Goal: Check status: Check status

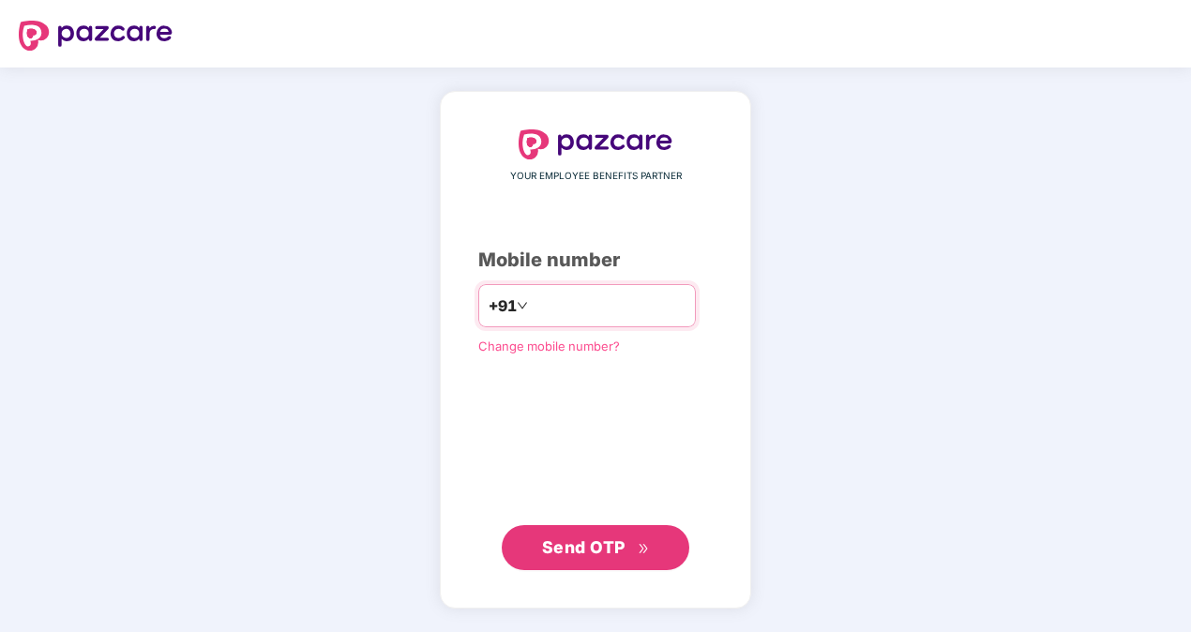
click at [608, 308] on input "number" at bounding box center [609, 306] width 154 height 30
click at [532, 307] on input "**********" at bounding box center [609, 306] width 154 height 30
type input "**********"
click at [611, 558] on span "Send OTP" at bounding box center [596, 548] width 108 height 26
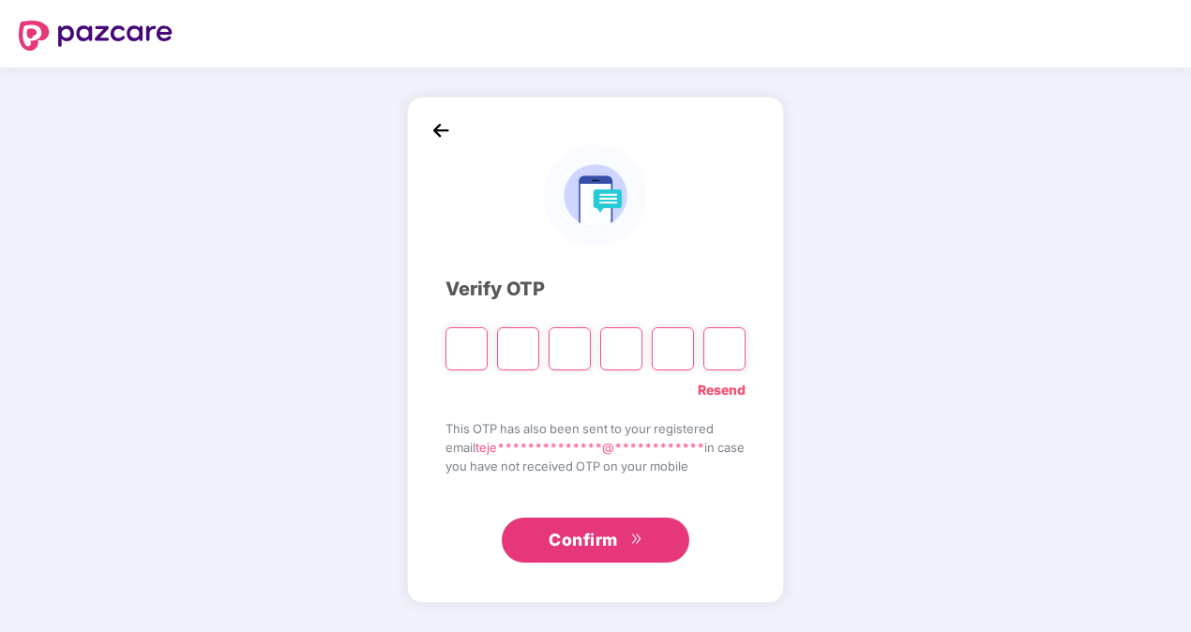
type input "*"
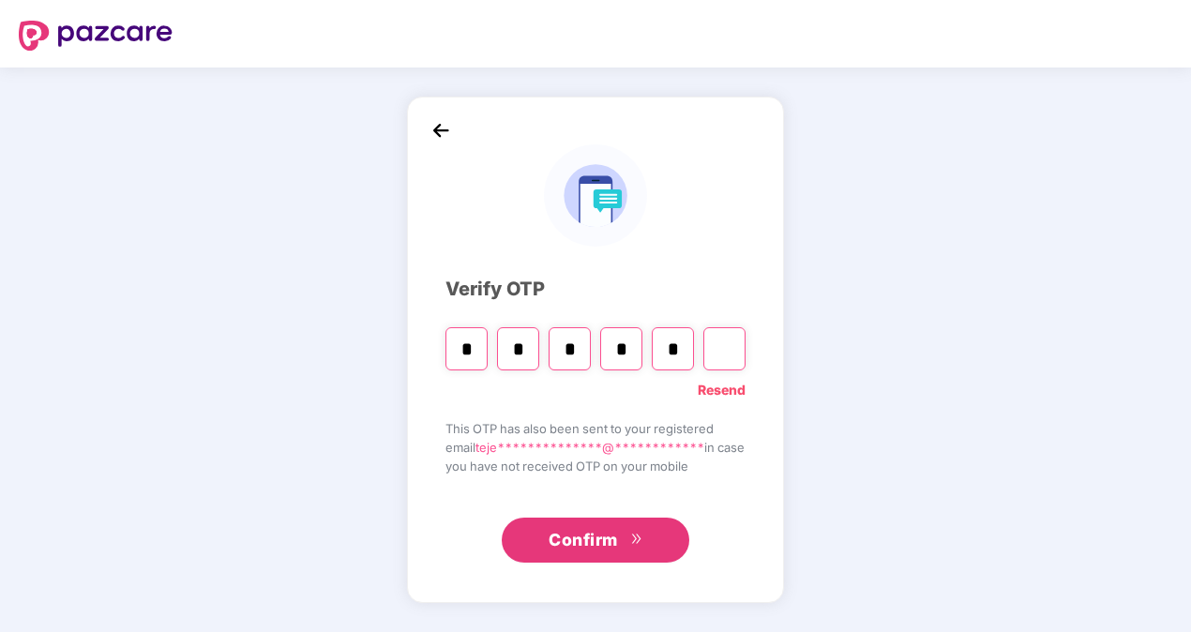
type input "*"
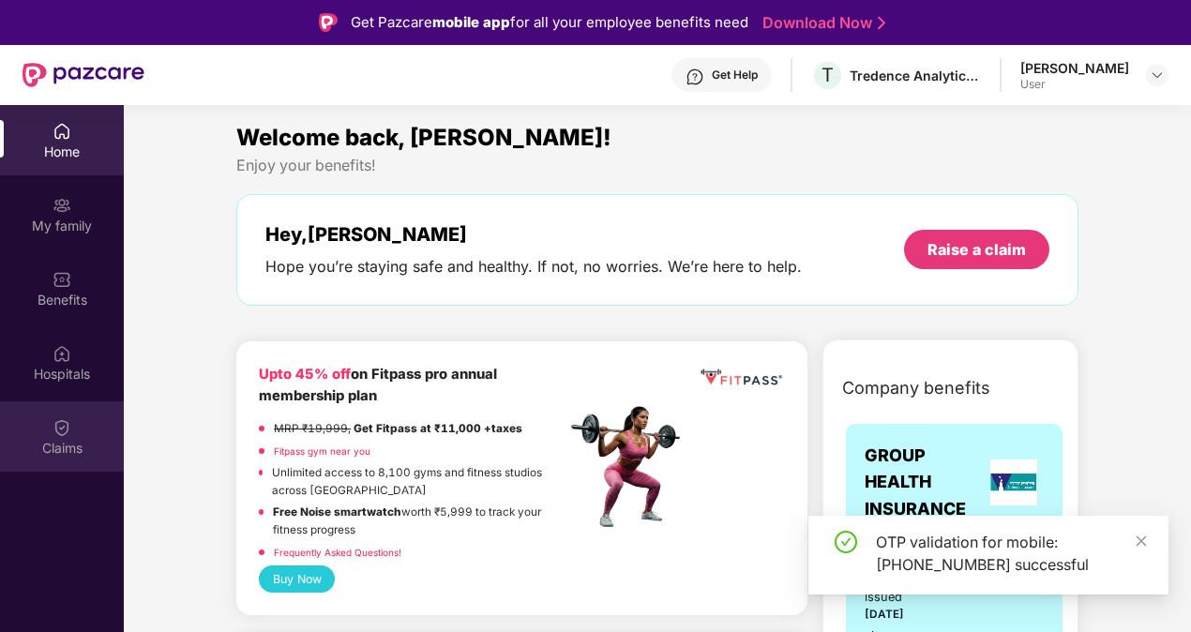
click at [66, 443] on div "Claims" at bounding box center [62, 448] width 124 height 19
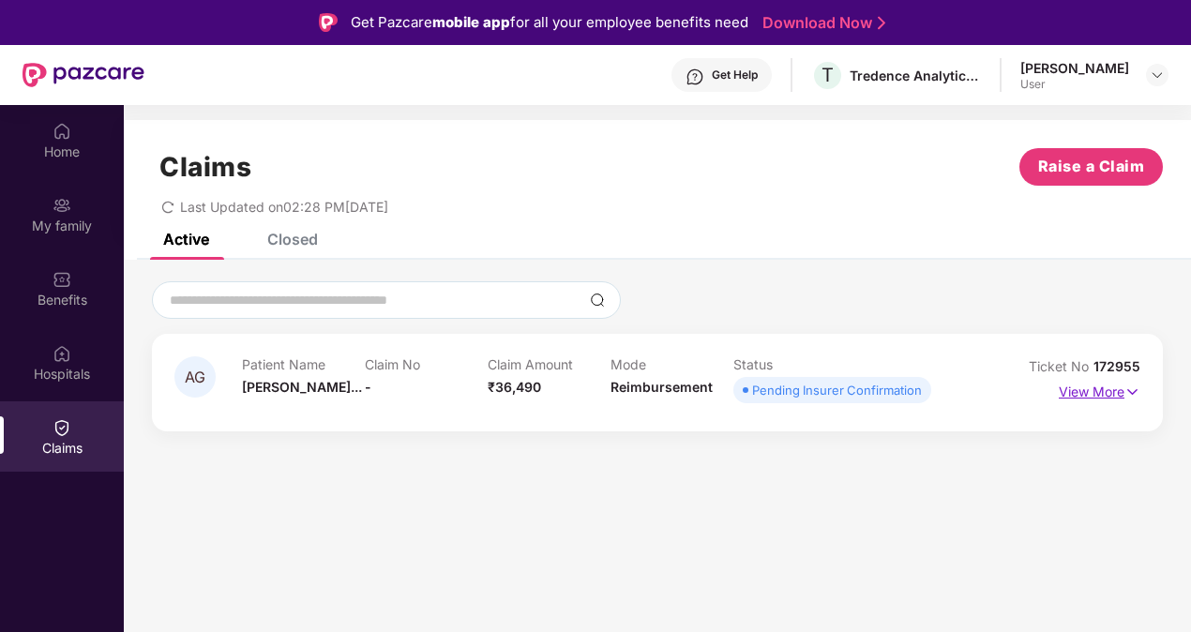
click at [1109, 398] on p "View More" at bounding box center [1100, 389] width 82 height 25
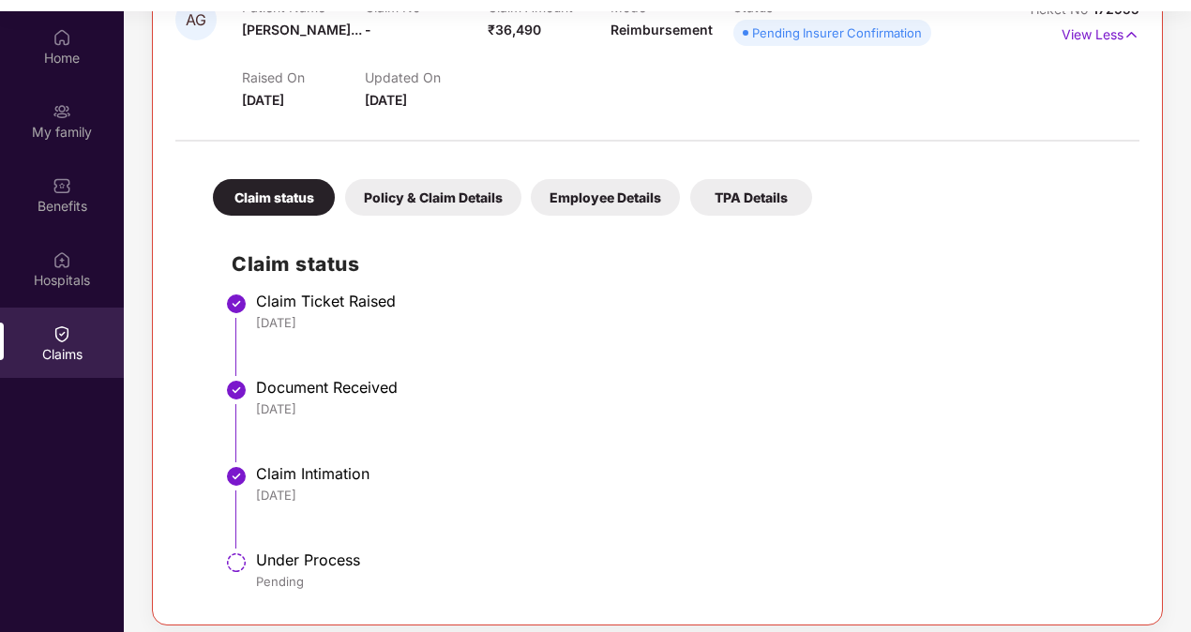
scroll to position [105, 0]
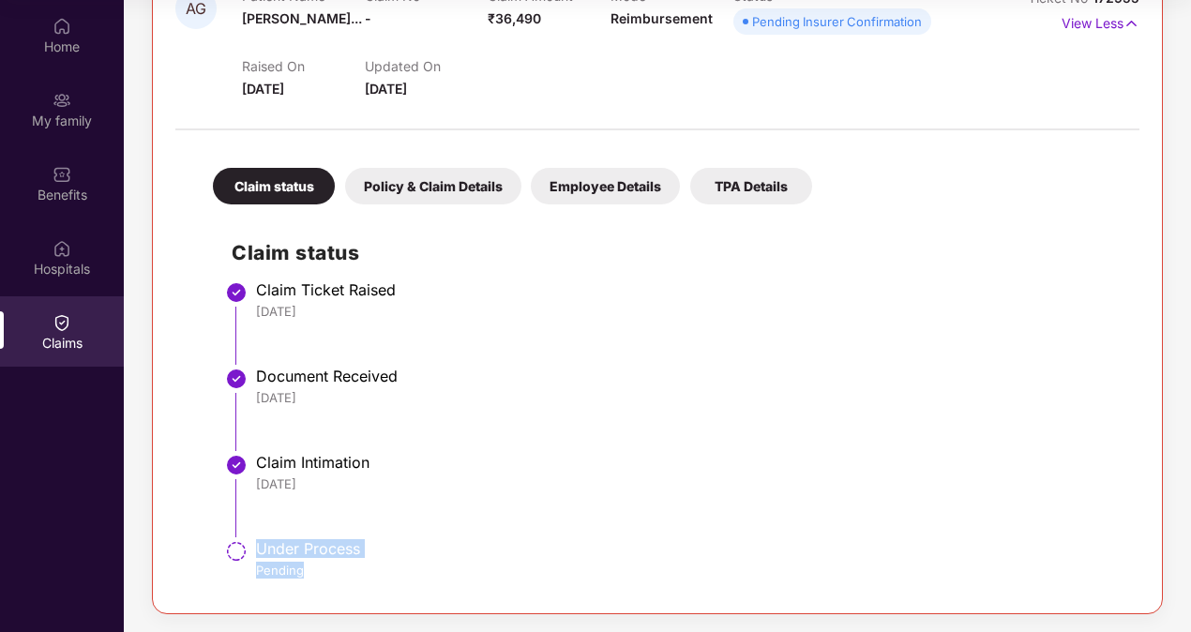
drag, startPoint x: 259, startPoint y: 548, endPoint x: 369, endPoint y: 571, distance: 112.2
click at [369, 571] on div "Under Process Pending" at bounding box center [688, 558] width 865 height 39
click at [681, 462] on div "Claim Intimation" at bounding box center [688, 462] width 865 height 19
click at [582, 373] on div "Document Received" at bounding box center [688, 376] width 865 height 19
click at [589, 178] on div "Employee Details" at bounding box center [605, 186] width 149 height 37
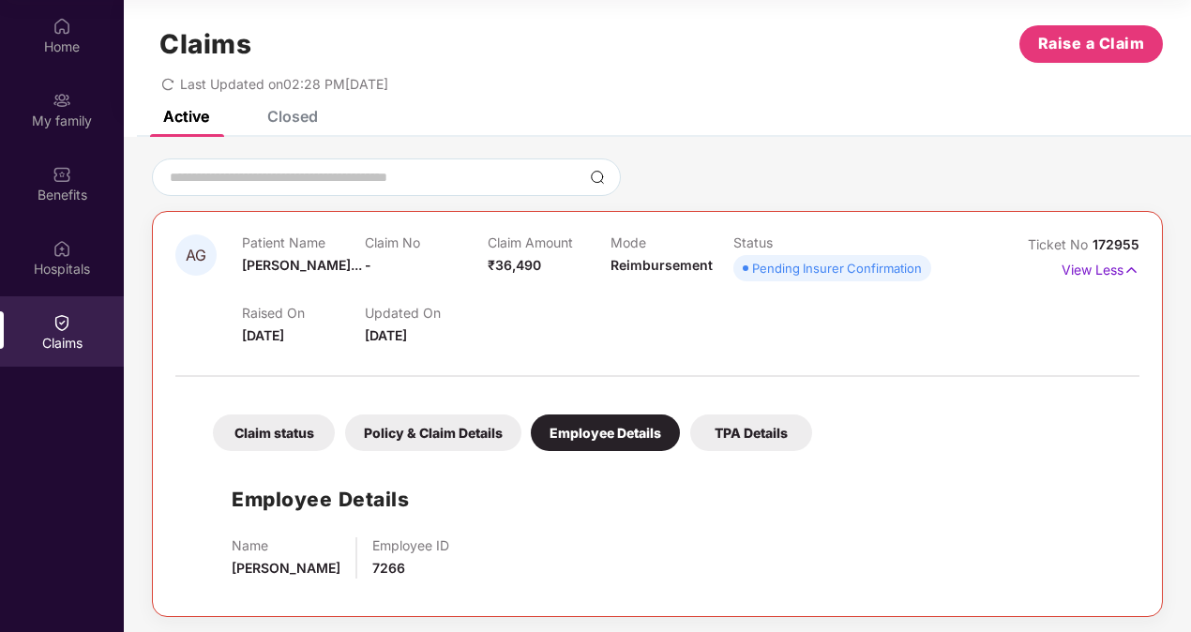
scroll to position [21, 0]
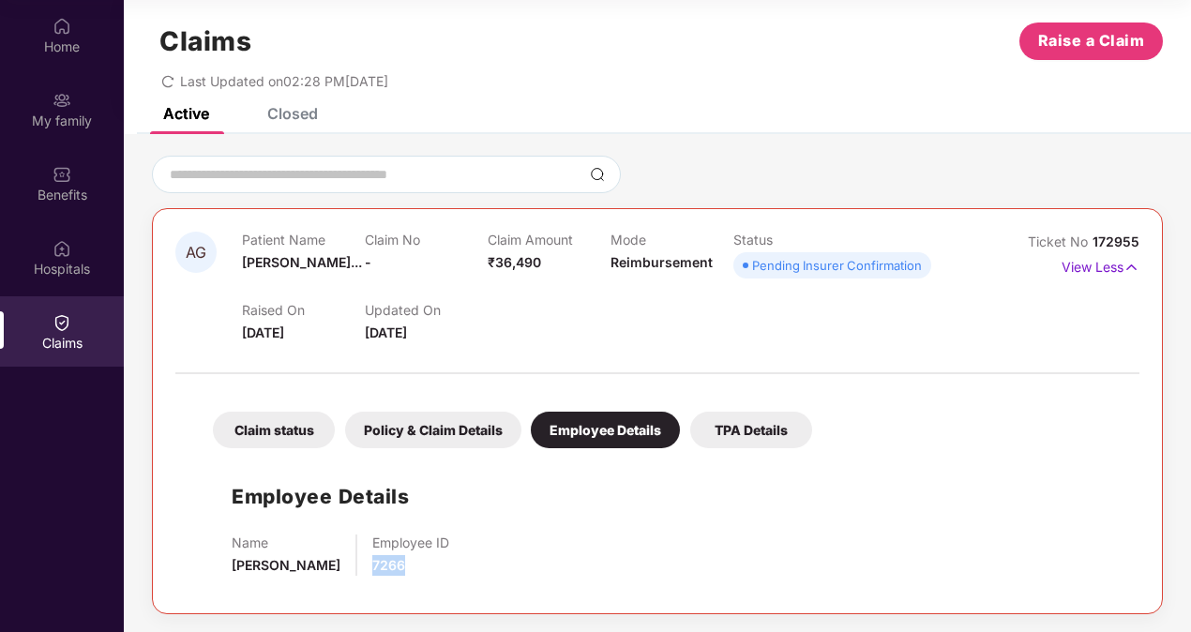
drag, startPoint x: 388, startPoint y: 563, endPoint x: 451, endPoint y: 567, distance: 63.0
click at [451, 567] on div "Name [PERSON_NAME] Employee ID 7266" at bounding box center [676, 555] width 889 height 41
drag, startPoint x: 451, startPoint y: 567, endPoint x: 644, endPoint y: 563, distance: 192.3
click at [644, 563] on div "Name [PERSON_NAME] Employee ID 7266" at bounding box center [676, 555] width 889 height 41
click at [769, 427] on div "TPA Details" at bounding box center [751, 430] width 122 height 37
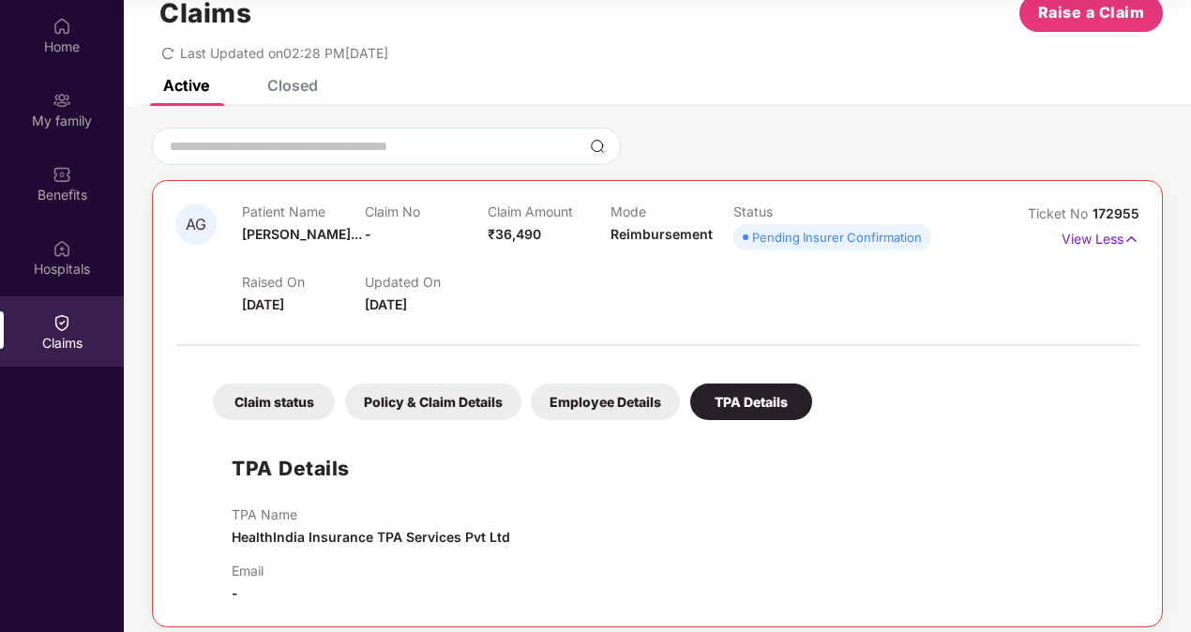
scroll to position [62, 0]
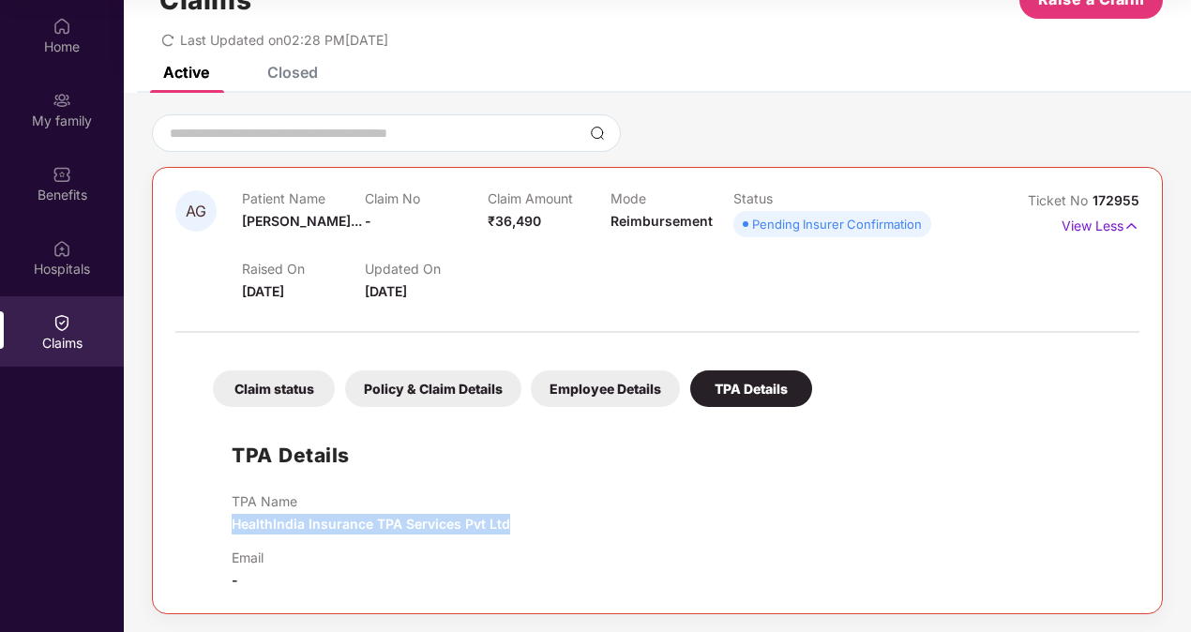
drag, startPoint x: 229, startPoint y: 523, endPoint x: 531, endPoint y: 526, distance: 302.1
click at [531, 526] on div "TPA Details TPA Name HealthIndia Insurance TPA Services Pvt Ltd Email -" at bounding box center [657, 503] width 927 height 174
click at [324, 539] on div "TPA Name HealthIndia Insurance TPA Services Pvt Ltd Email -" at bounding box center [676, 542] width 889 height 98
click at [424, 388] on div "Policy & Claim Details" at bounding box center [433, 389] width 176 height 37
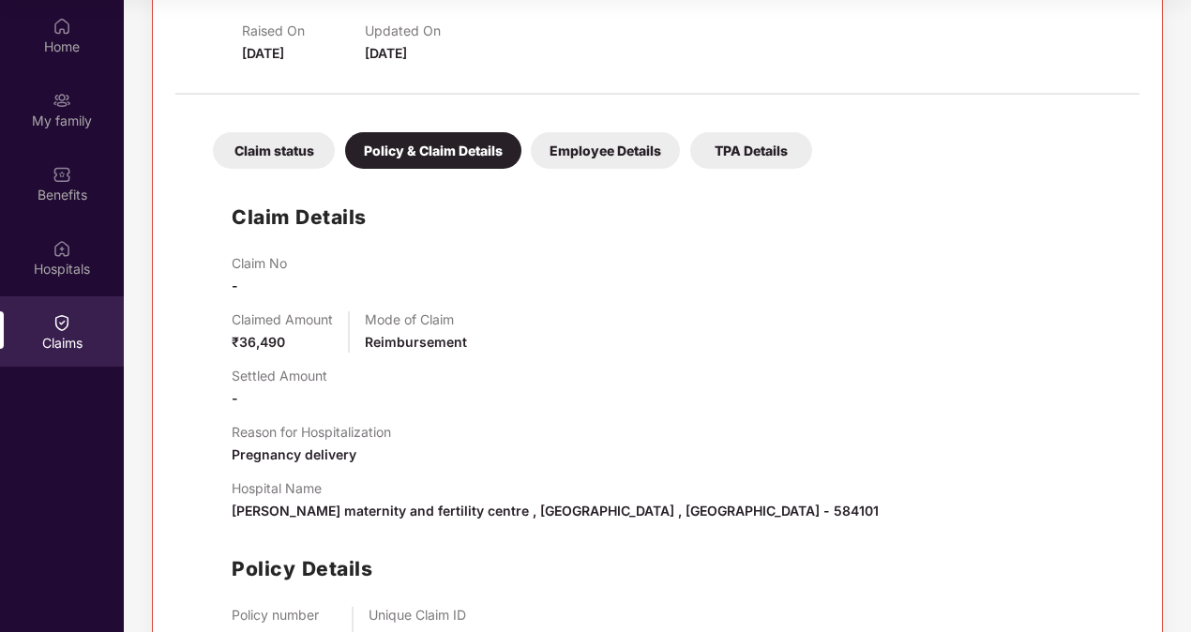
scroll to position [429, 0]
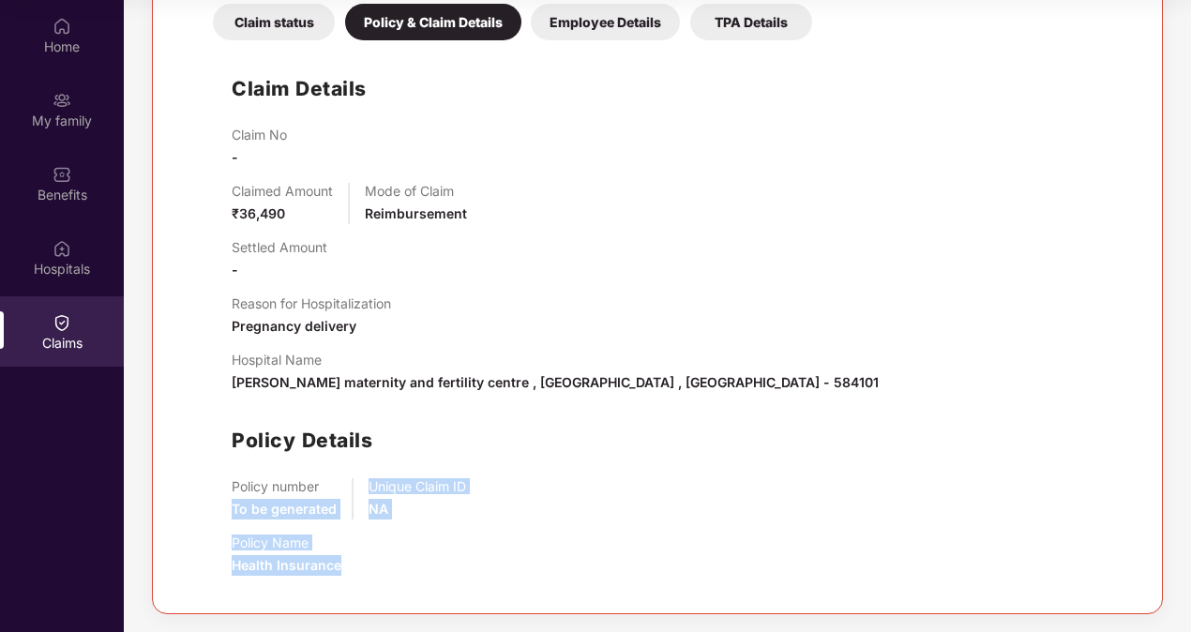
drag, startPoint x: 240, startPoint y: 509, endPoint x: 408, endPoint y: 567, distance: 177.4
click at [408, 567] on div "Claim No - Claimed Amount ₹36,490 Mode of Claim Reimbursement Settled Amount - …" at bounding box center [676, 359] width 889 height 464
drag, startPoint x: 408, startPoint y: 567, endPoint x: 643, endPoint y: 567, distance: 234.5
click at [643, 567] on div "Policy Name Health Insurance" at bounding box center [676, 555] width 889 height 41
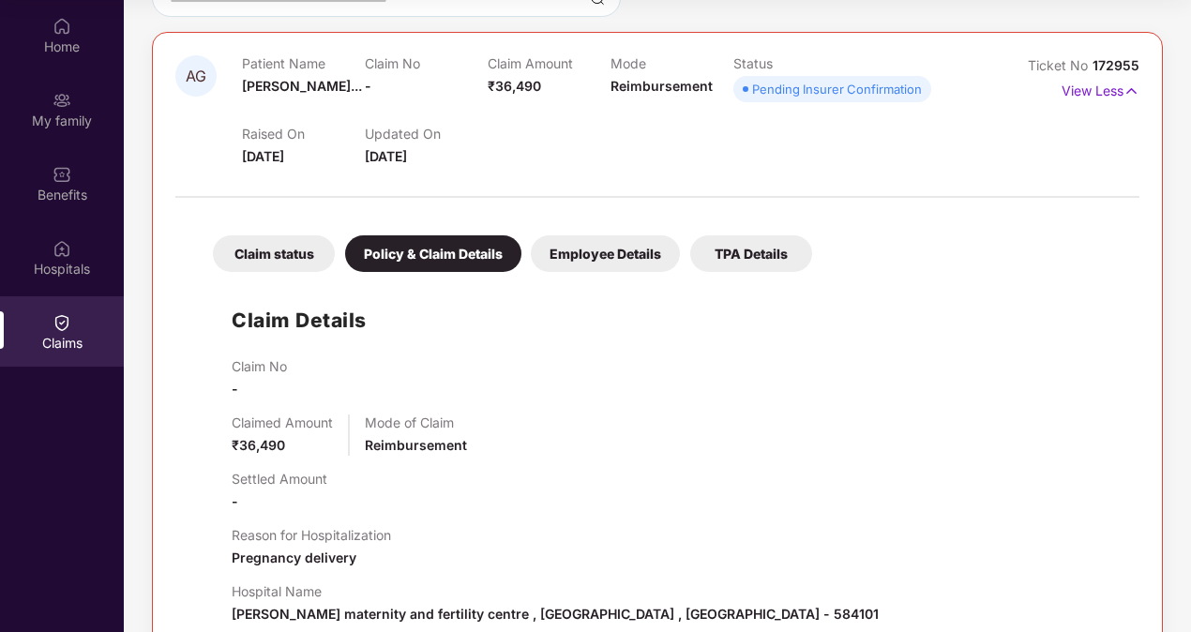
scroll to position [0, 0]
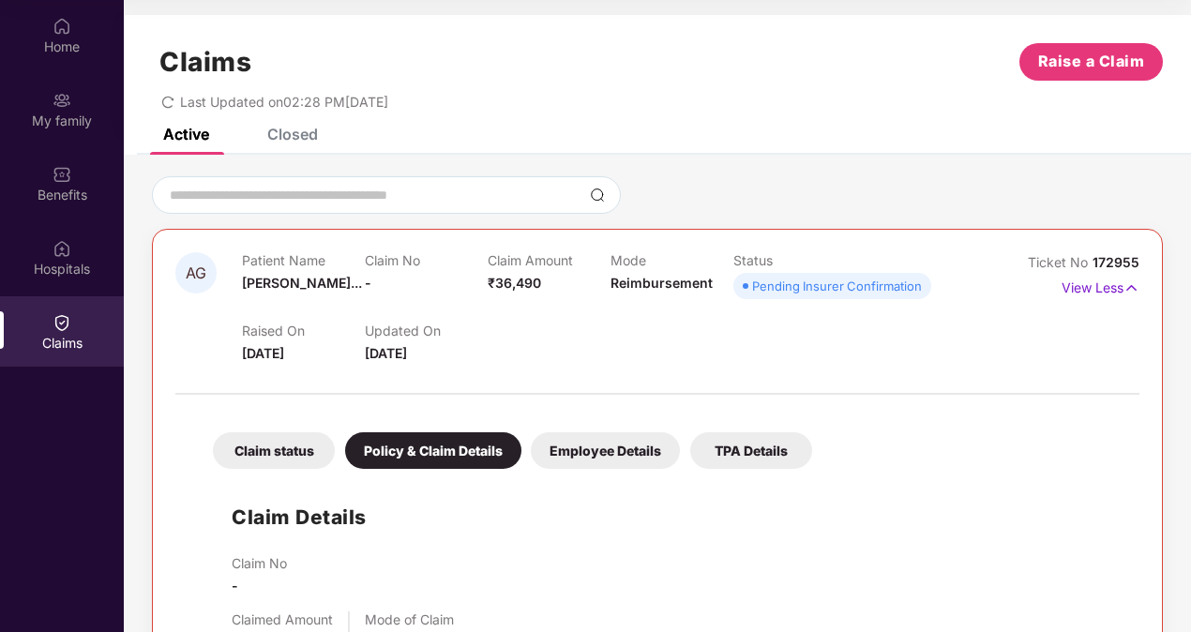
click at [264, 444] on div "Claim status" at bounding box center [274, 450] width 122 height 37
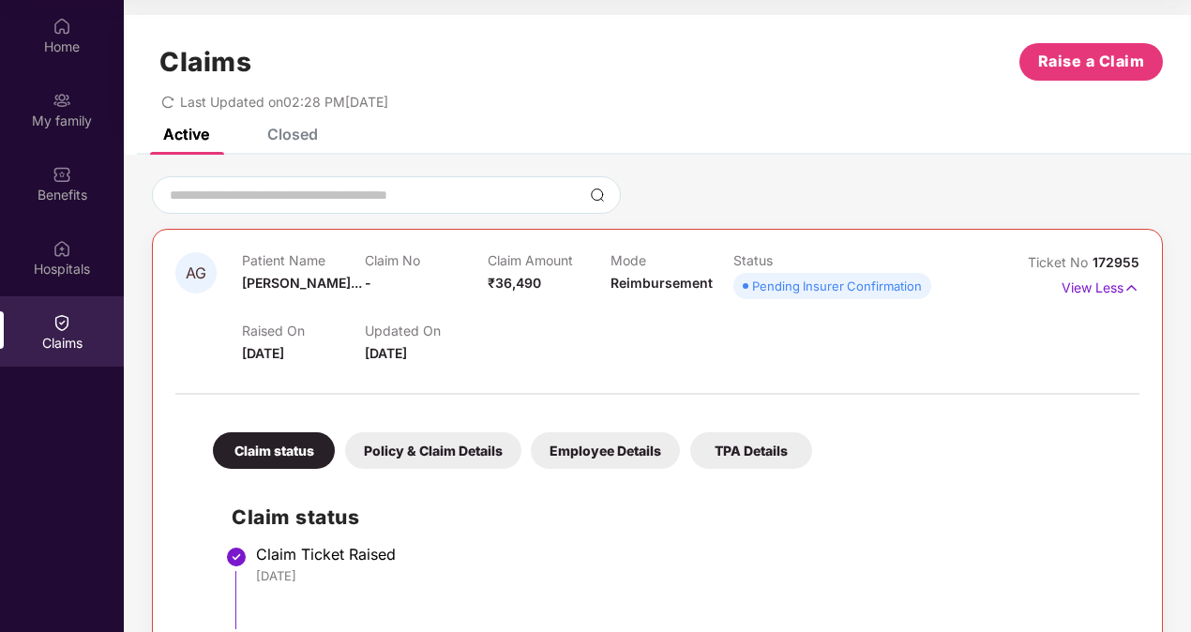
click at [407, 357] on span "[DATE]" at bounding box center [386, 353] width 42 height 16
click at [629, 336] on div "Raised On [DATE] Updated On [DATE]" at bounding box center [610, 334] width 736 height 60
click at [49, 38] on div "Home" at bounding box center [62, 47] width 124 height 19
